Goal: Task Accomplishment & Management: Manage account settings

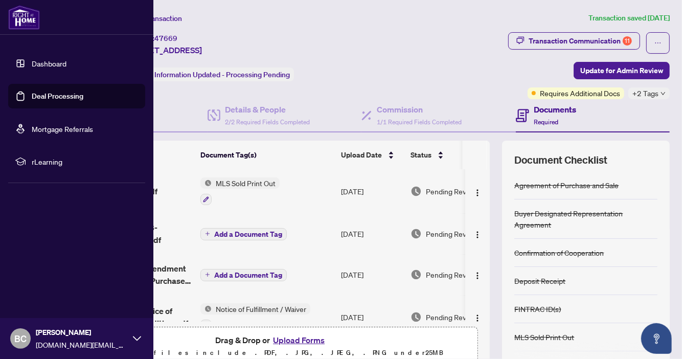
scroll to position [403, 0]
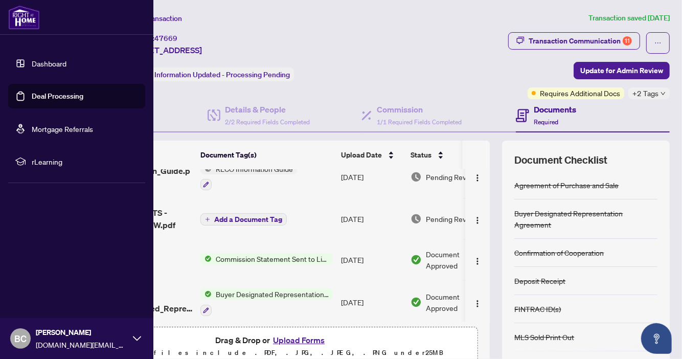
click at [41, 64] on link "Dashboard" at bounding box center [49, 63] width 35 height 9
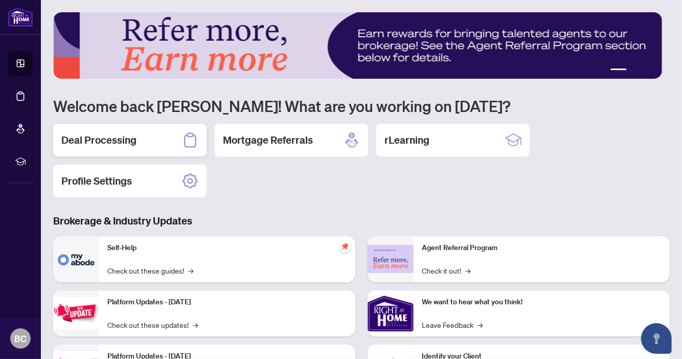
click at [109, 138] on h2 "Deal Processing" at bounding box center [98, 140] width 75 height 14
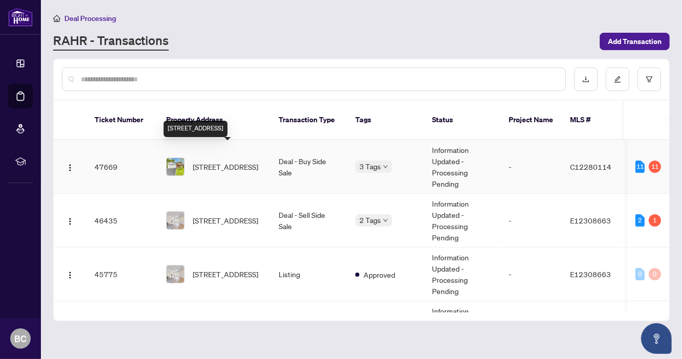
click at [238, 161] on span "[STREET_ADDRESS]" at bounding box center [225, 166] width 65 height 11
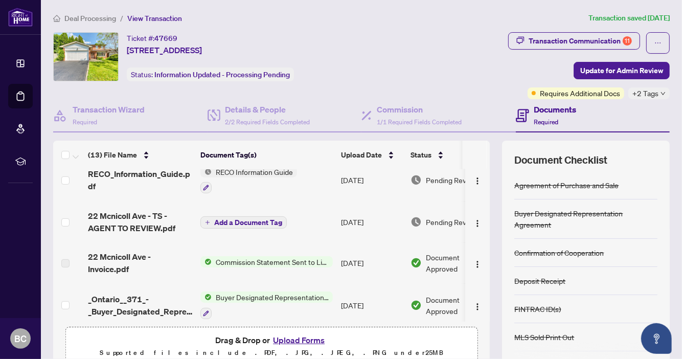
scroll to position [402, 0]
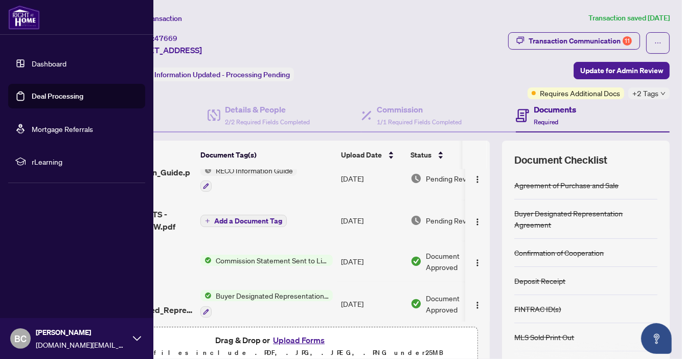
click at [50, 64] on link "Dashboard" at bounding box center [49, 63] width 35 height 9
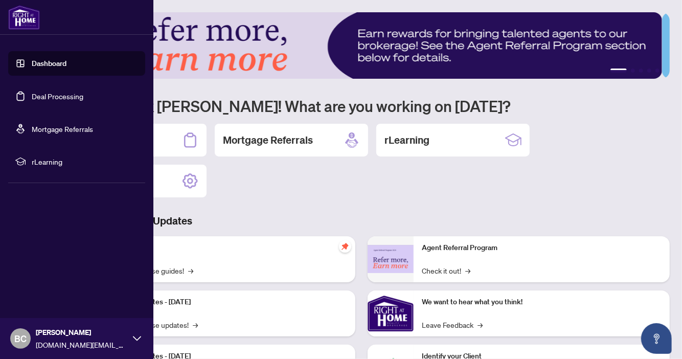
click at [65, 98] on link "Deal Processing" at bounding box center [58, 96] width 52 height 9
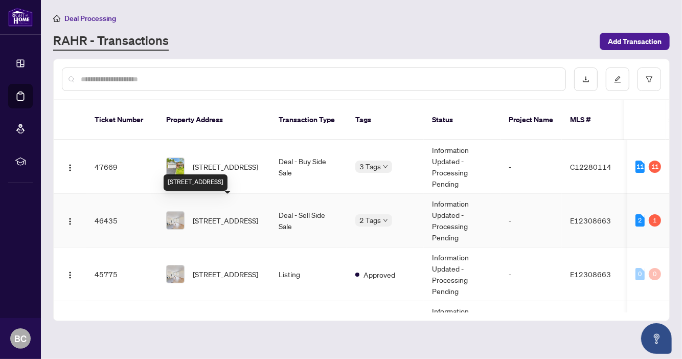
click at [216, 215] on span "[STREET_ADDRESS]" at bounding box center [225, 220] width 65 height 11
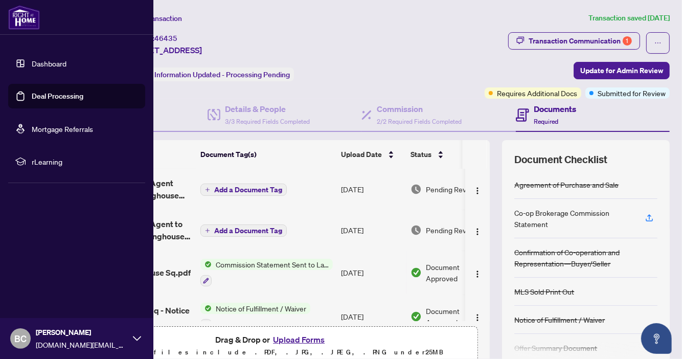
click at [31, 20] on img at bounding box center [24, 17] width 32 height 25
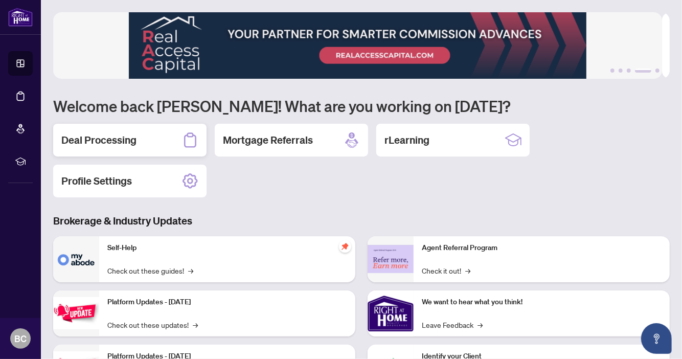
click at [123, 134] on h2 "Deal Processing" at bounding box center [98, 140] width 75 height 14
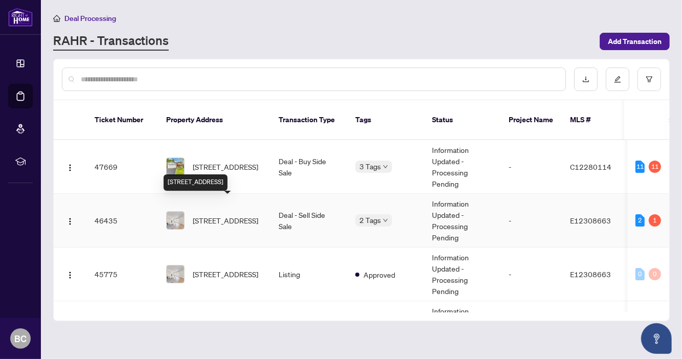
click at [246, 215] on span "[STREET_ADDRESS]" at bounding box center [225, 220] width 65 height 11
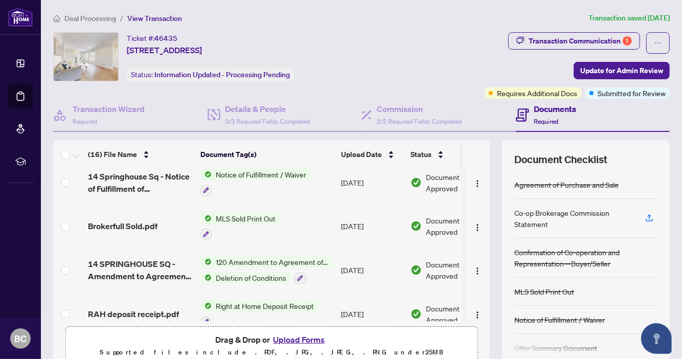
scroll to position [135, 0]
